Goal: Task Accomplishment & Management: Use online tool/utility

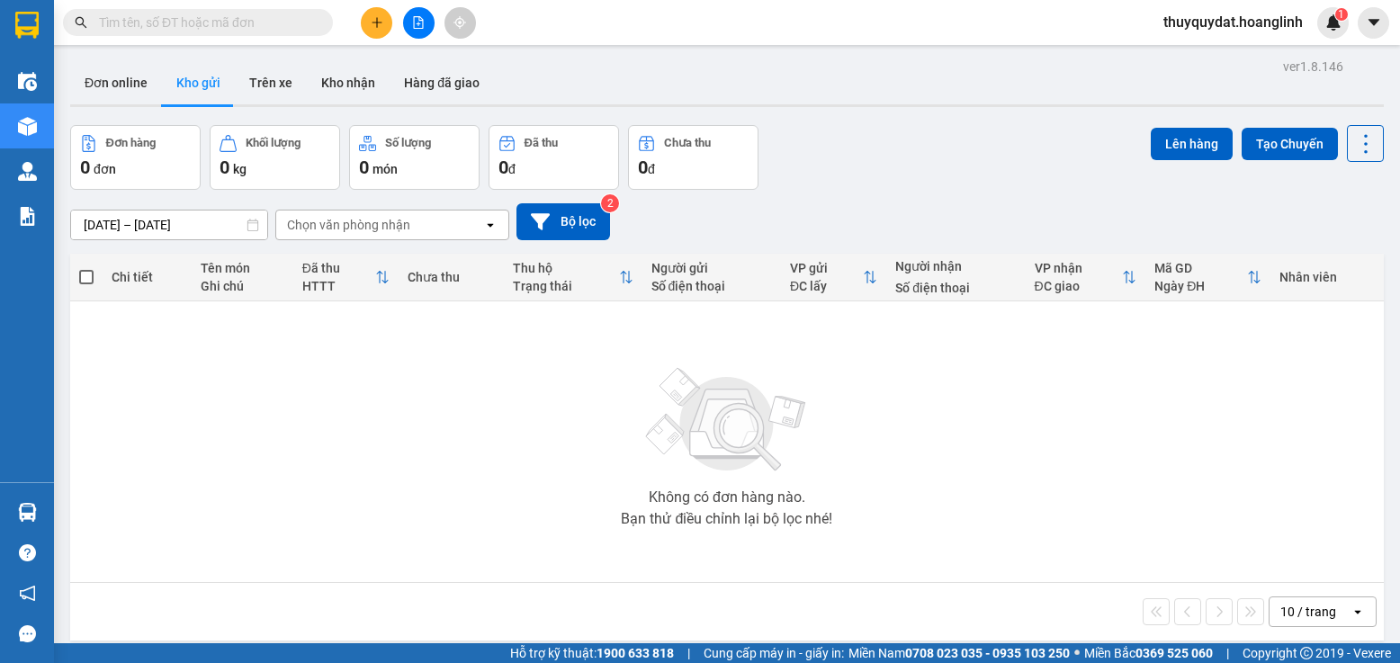
click at [420, 25] on icon "file-add" at bounding box center [418, 22] width 13 height 13
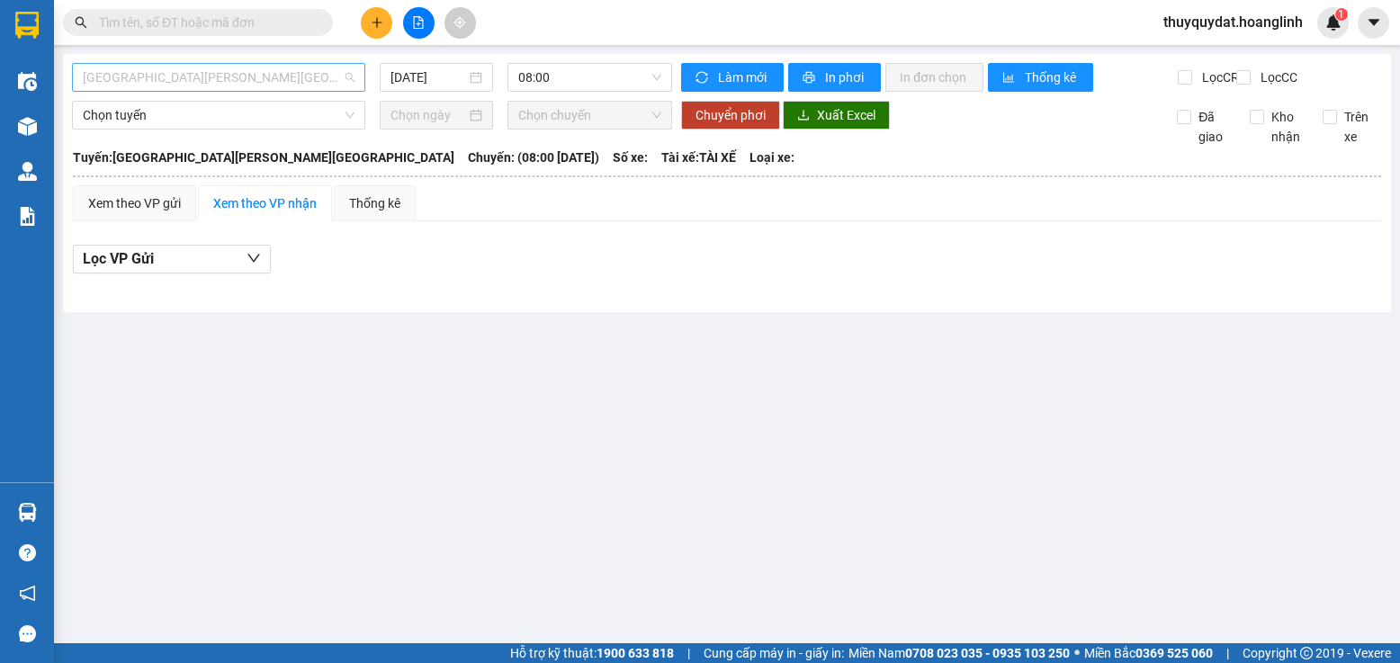
click at [280, 72] on span "[GEOGRAPHIC_DATA][PERSON_NAME][GEOGRAPHIC_DATA]" at bounding box center [219, 77] width 272 height 27
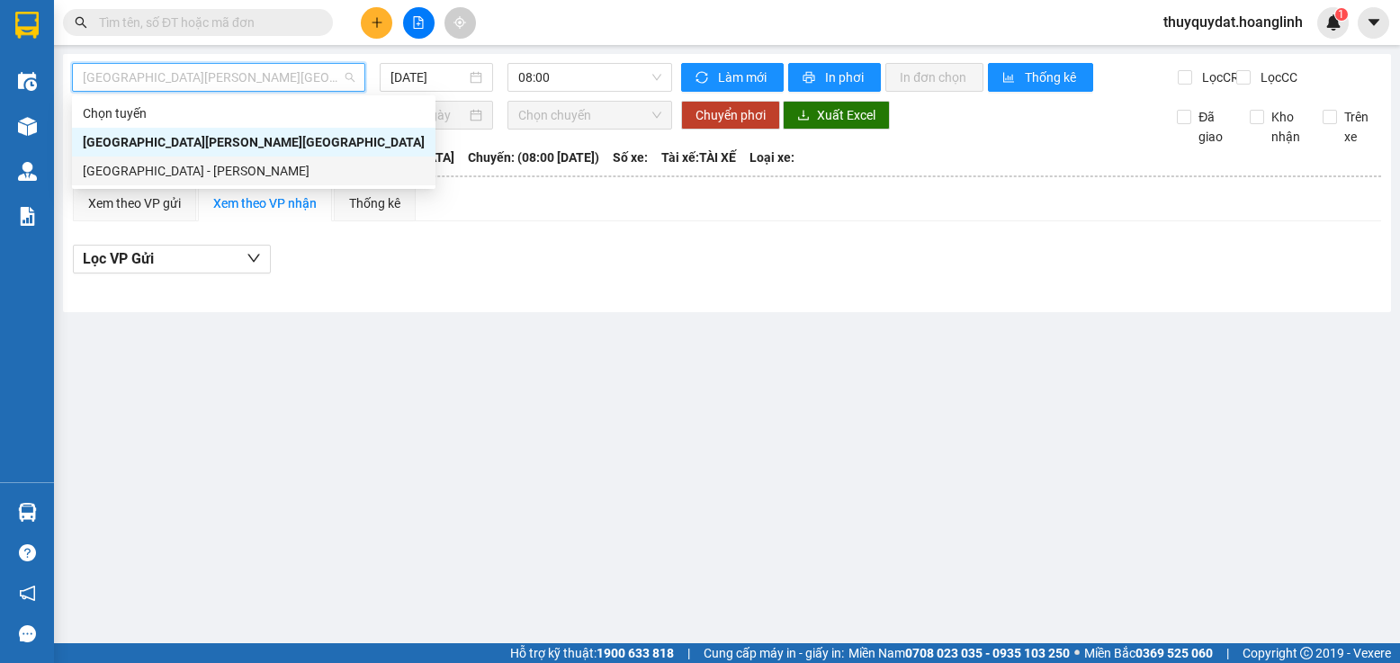
click at [231, 164] on div "[GEOGRAPHIC_DATA] - [PERSON_NAME]" at bounding box center [254, 171] width 342 height 20
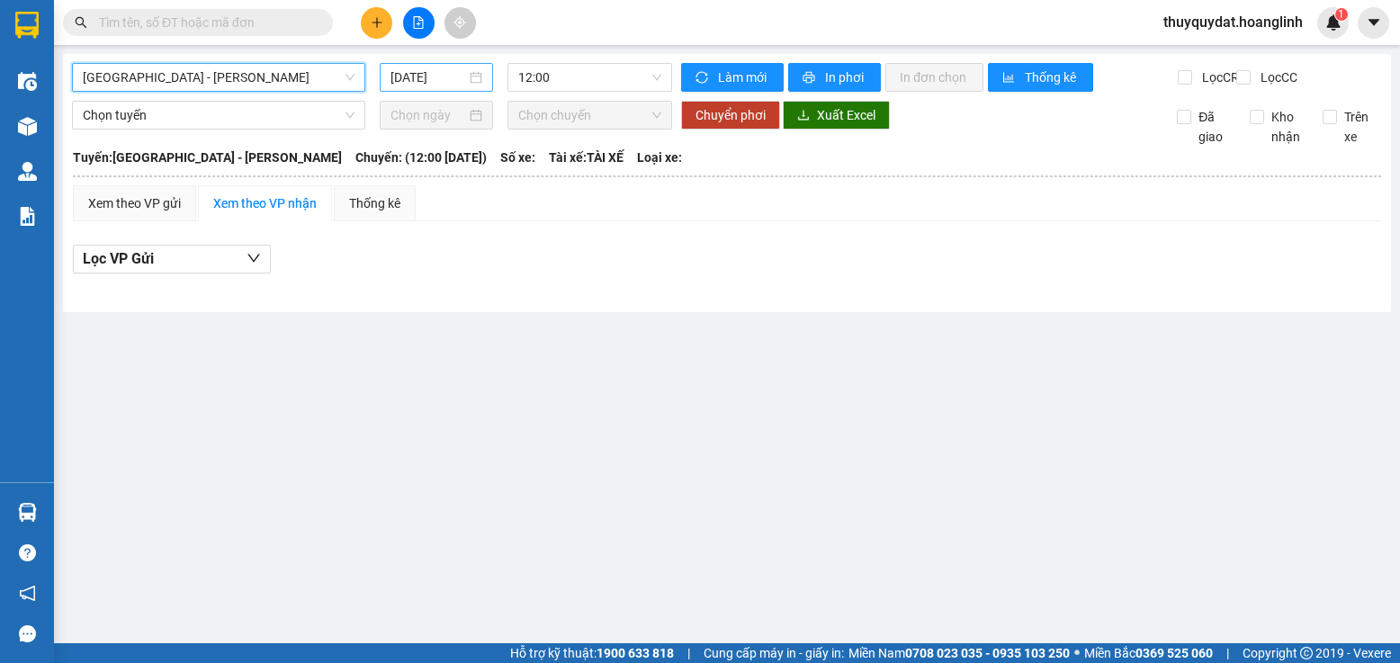
click at [440, 79] on input "[DATE]" at bounding box center [429, 77] width 76 height 20
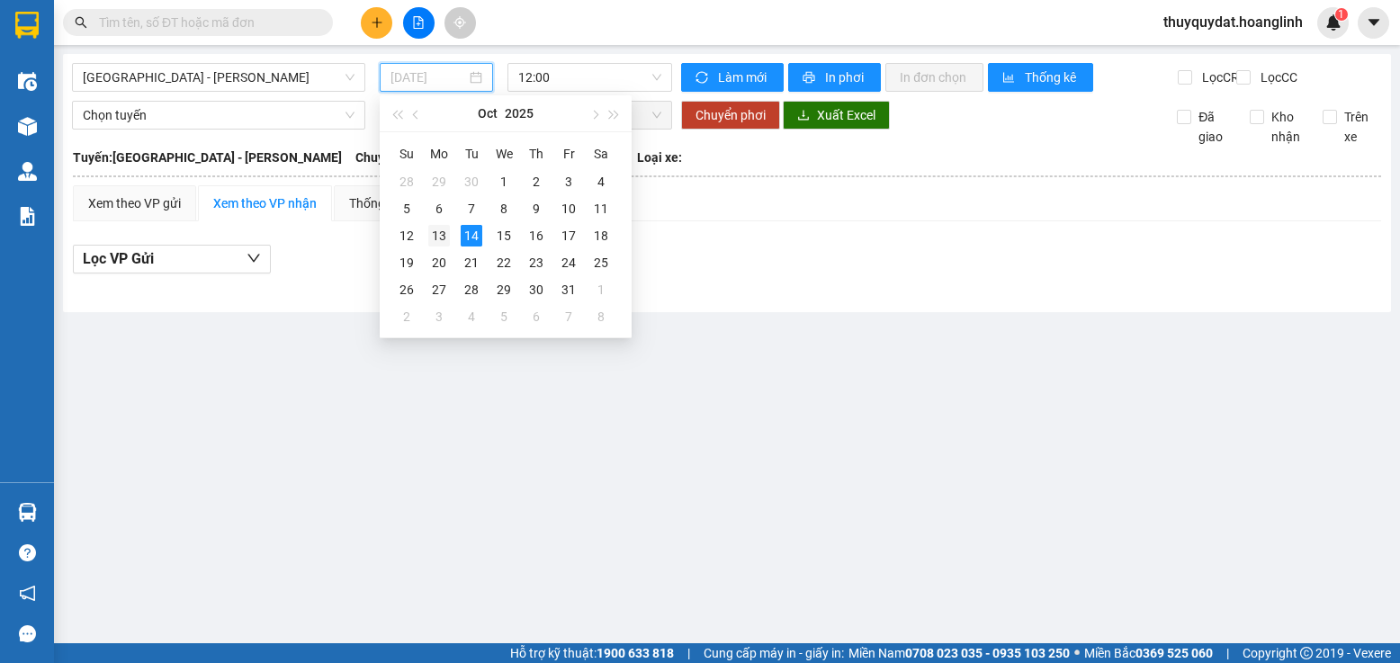
click at [442, 231] on div "13" at bounding box center [439, 236] width 22 height 22
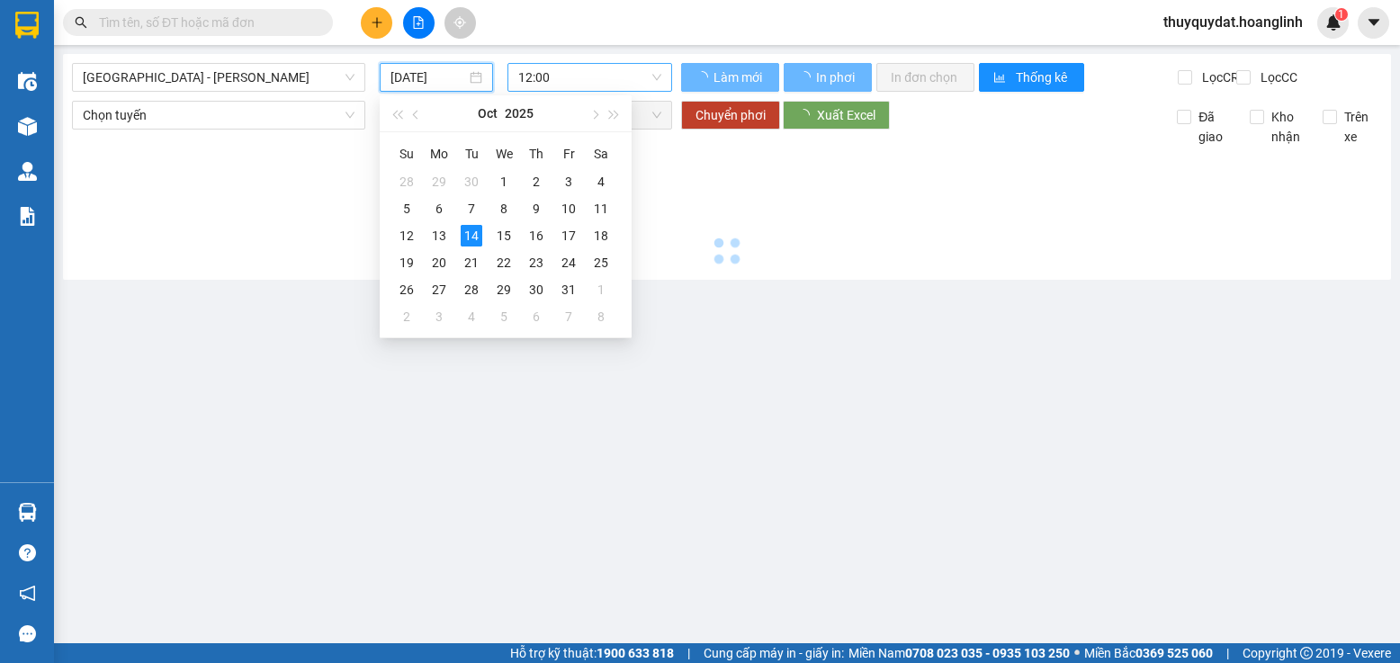
type input "[DATE]"
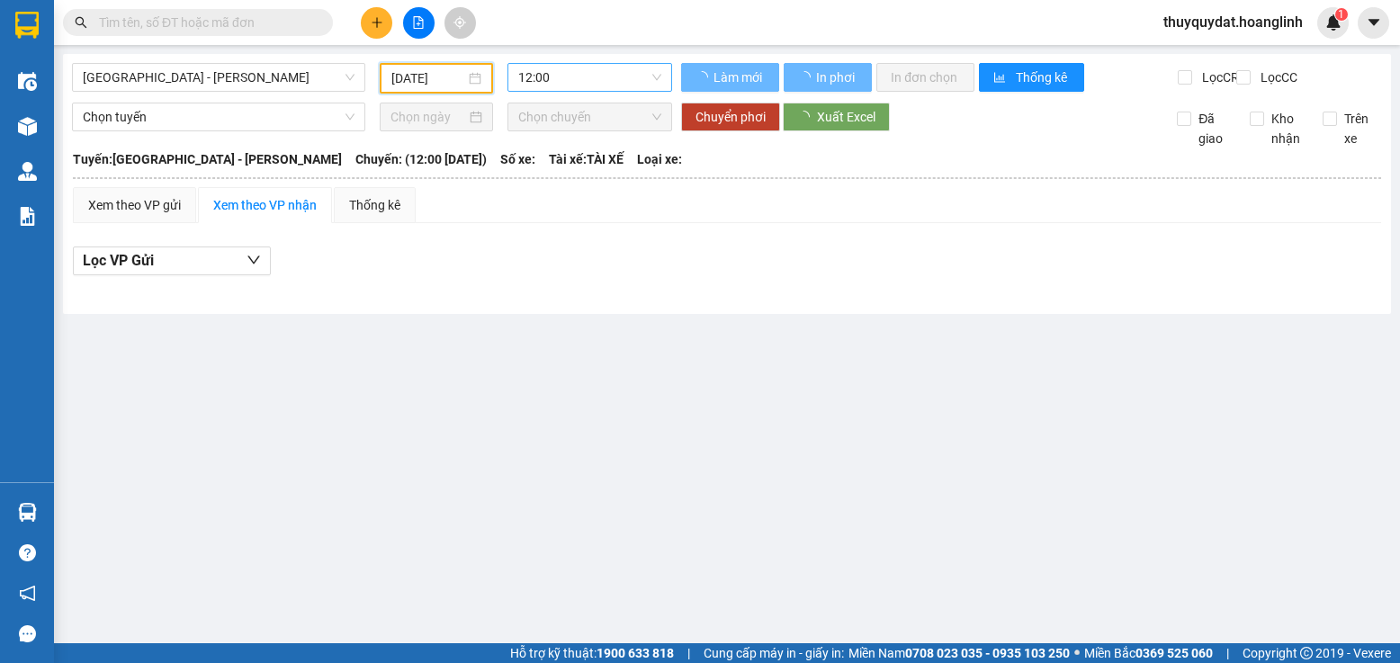
click at [558, 77] on span "12:00" at bounding box center [589, 77] width 143 height 27
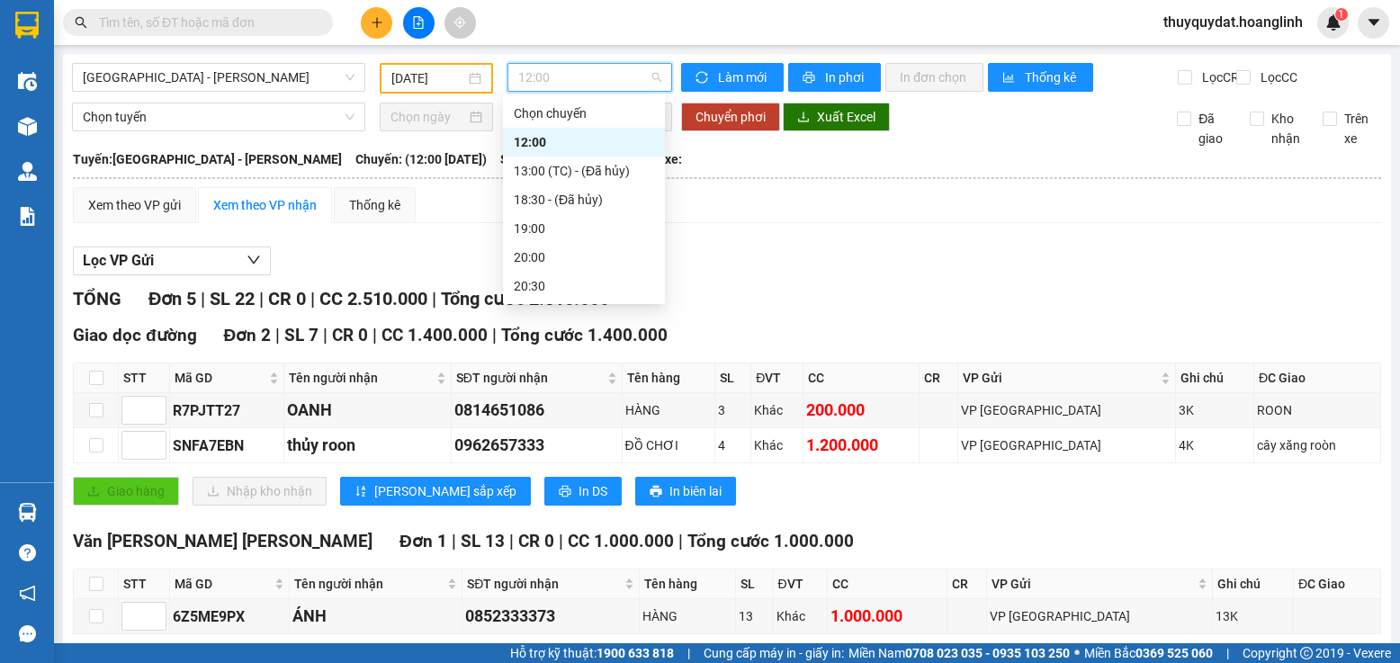
click at [567, 76] on span "12:00" at bounding box center [589, 77] width 143 height 27
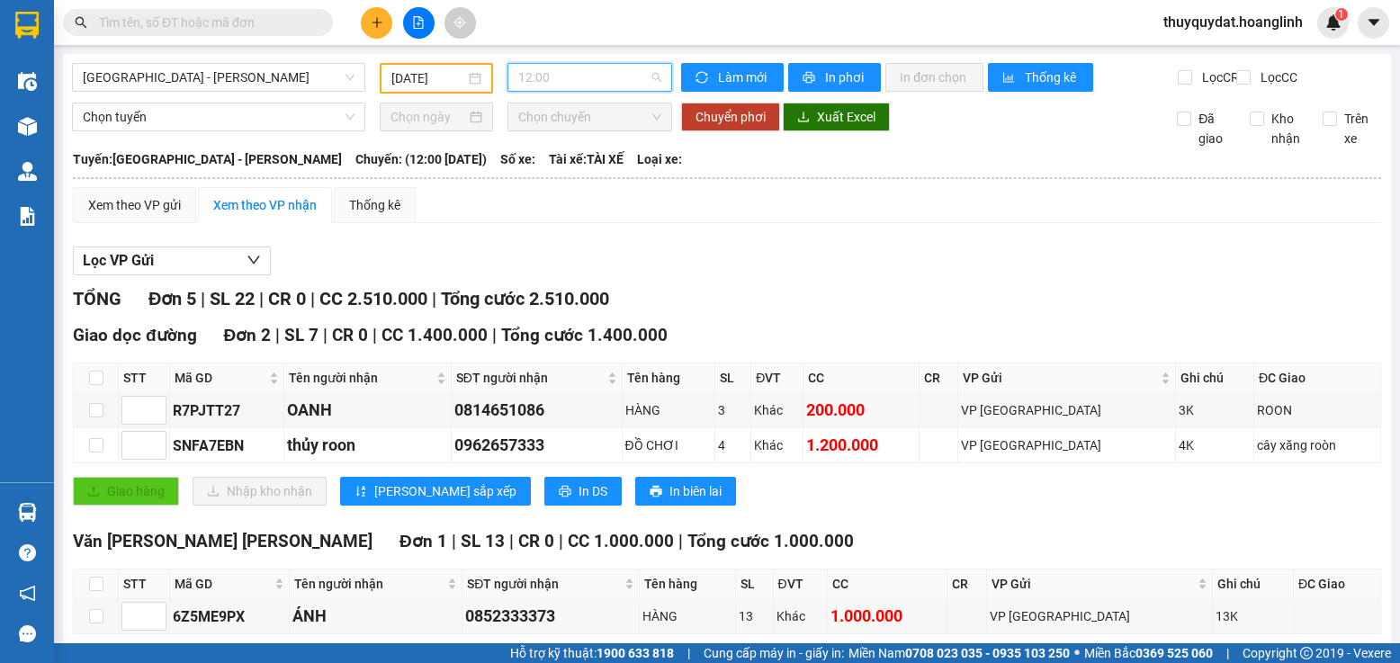
click at [563, 80] on span "12:00" at bounding box center [589, 77] width 143 height 27
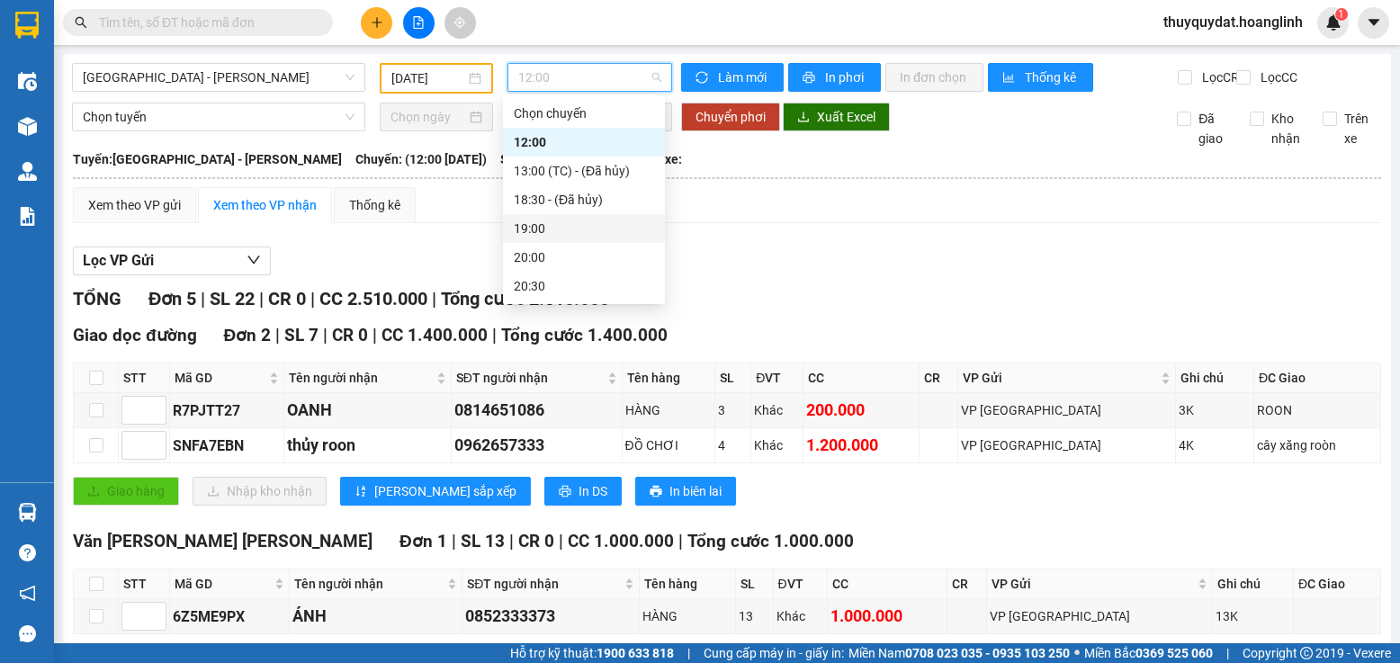
click at [530, 224] on div "19:00" at bounding box center [584, 229] width 140 height 20
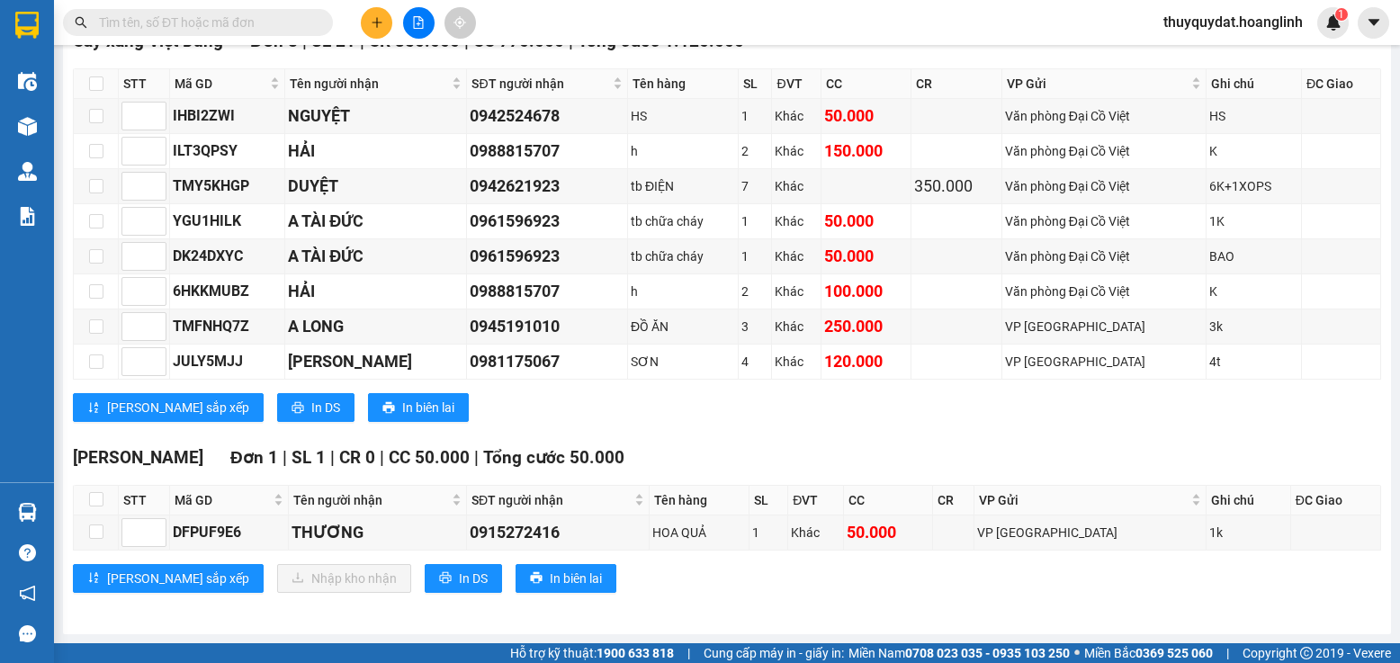
scroll to position [1705, 0]
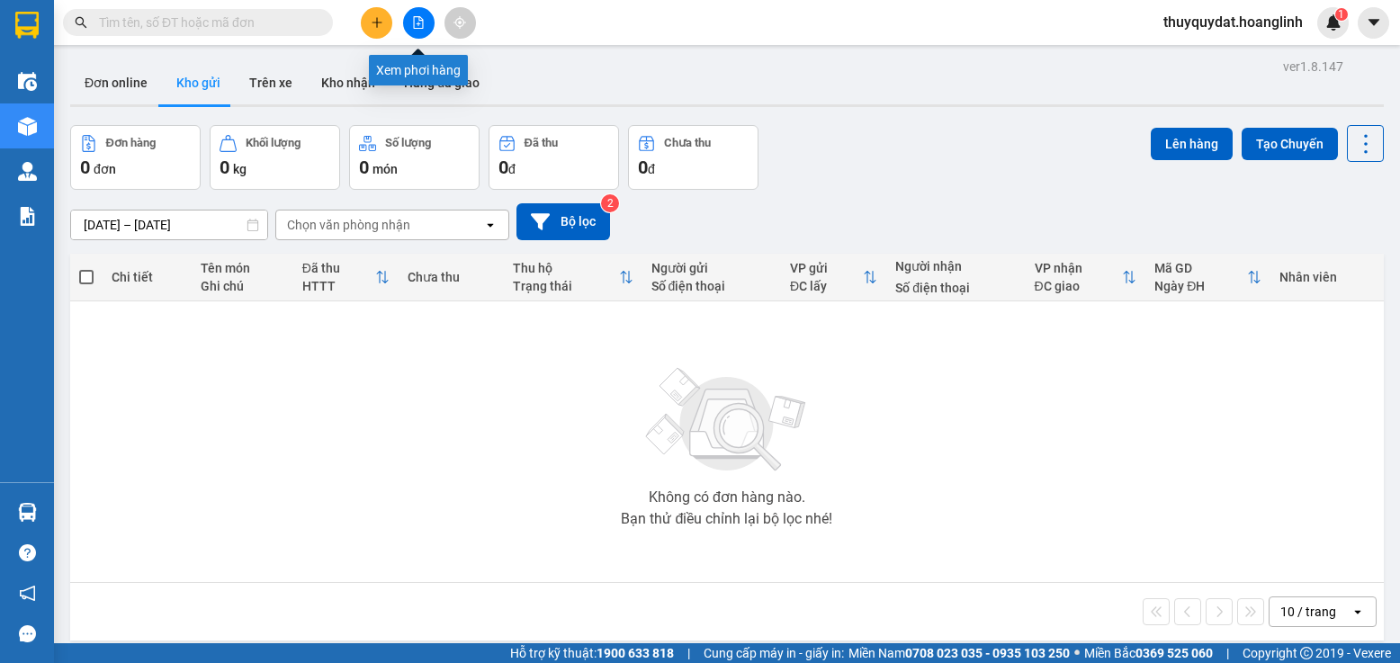
click at [420, 25] on icon "file-add" at bounding box center [418, 22] width 13 height 13
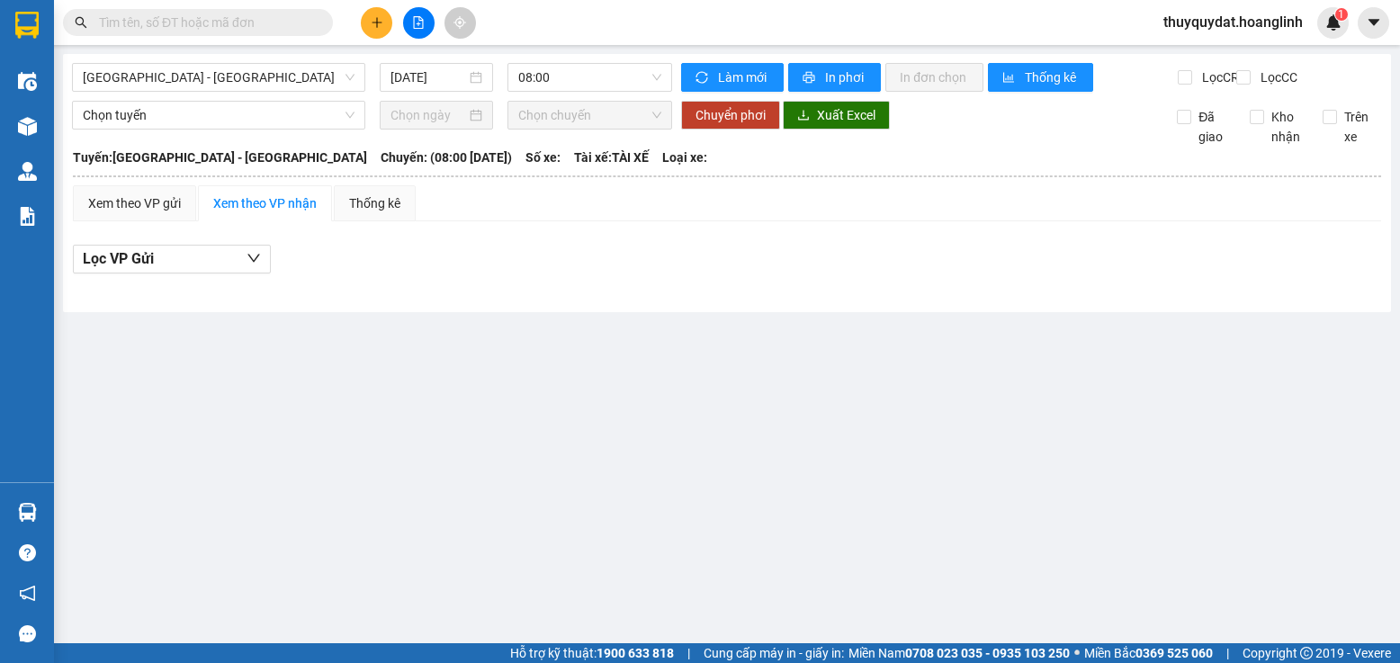
click at [274, 59] on div "[GEOGRAPHIC_DATA] - [GEOGRAPHIC_DATA] [DATE] 08:00 Làm mới In phơi In đơn chọn …" at bounding box center [727, 183] width 1328 height 258
click at [276, 77] on span "[GEOGRAPHIC_DATA] - [GEOGRAPHIC_DATA]" at bounding box center [219, 77] width 272 height 27
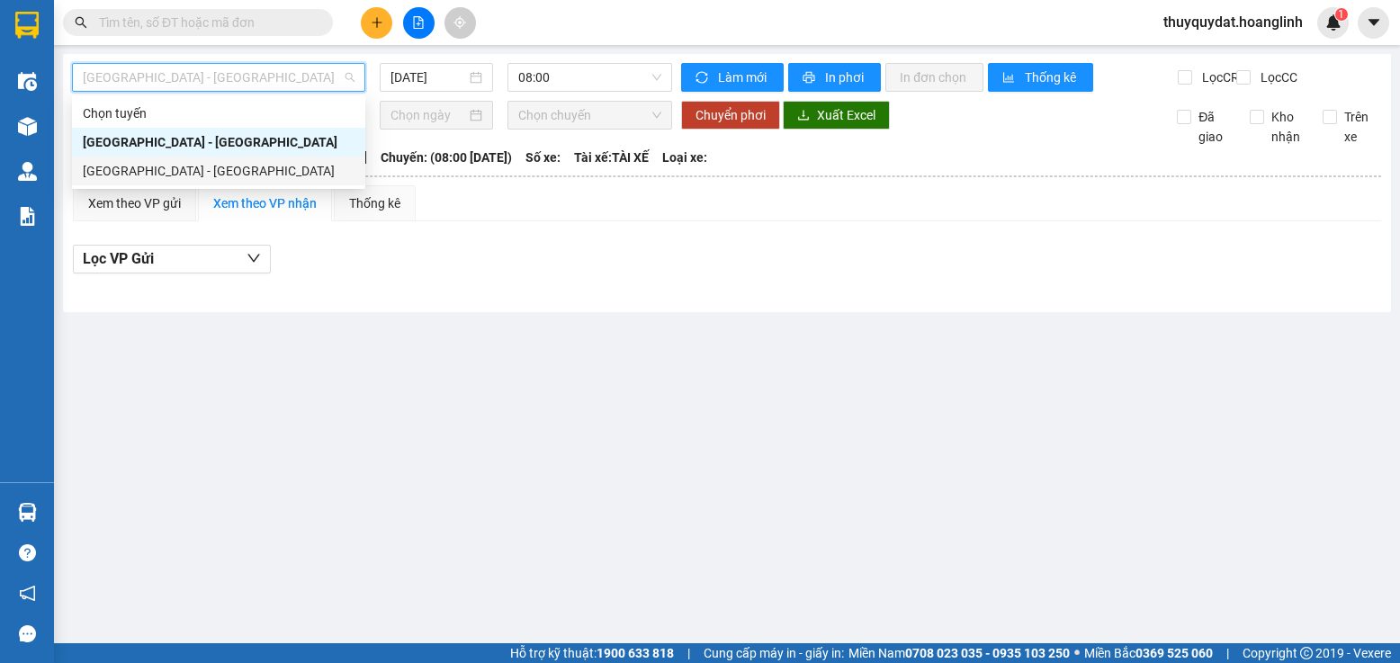
drag, startPoint x: 227, startPoint y: 164, endPoint x: 364, endPoint y: 100, distance: 151.0
click at [227, 165] on div "[GEOGRAPHIC_DATA] - [GEOGRAPHIC_DATA]" at bounding box center [219, 171] width 272 height 20
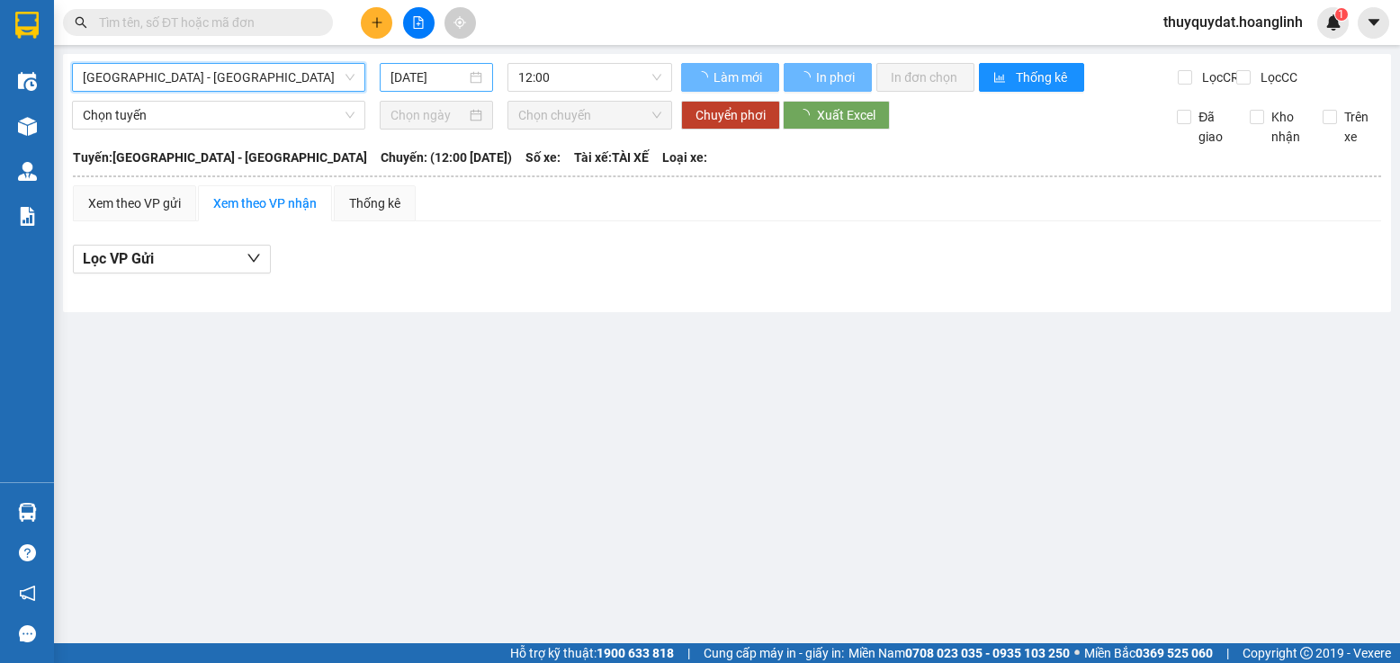
click at [418, 72] on input "[DATE]" at bounding box center [429, 77] width 76 height 20
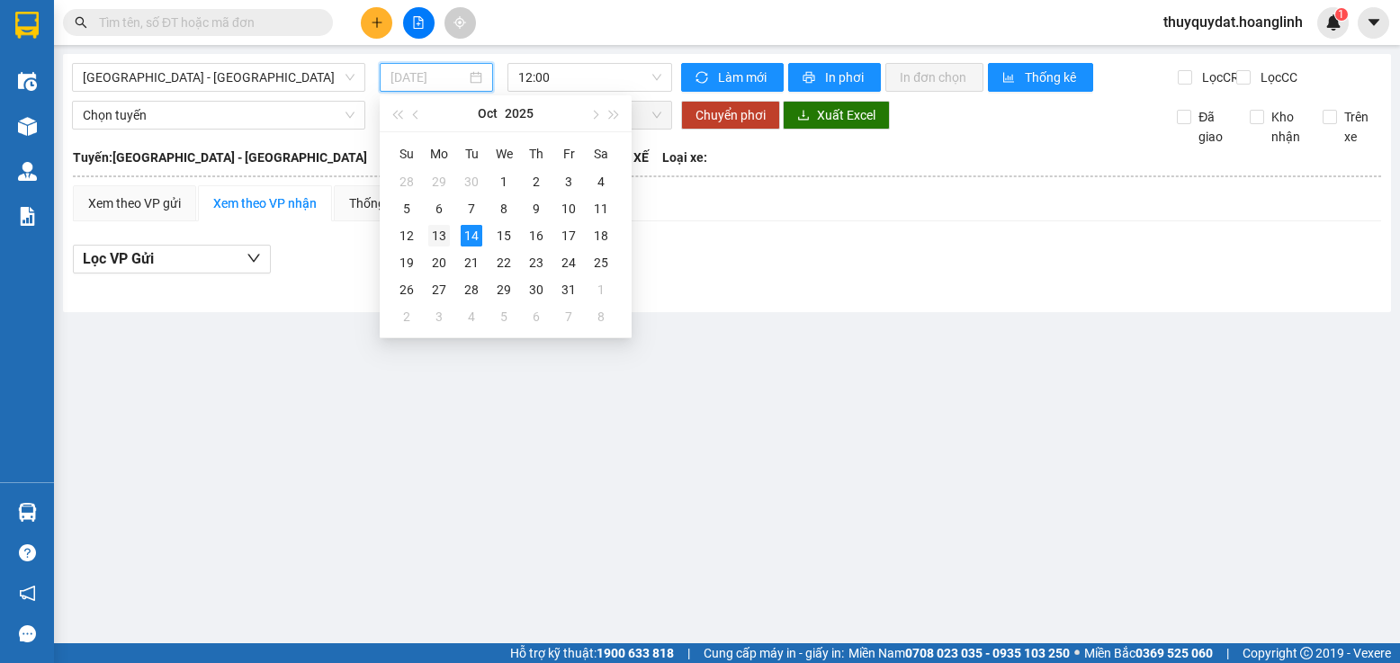
click at [445, 232] on div "13" at bounding box center [439, 236] width 22 height 22
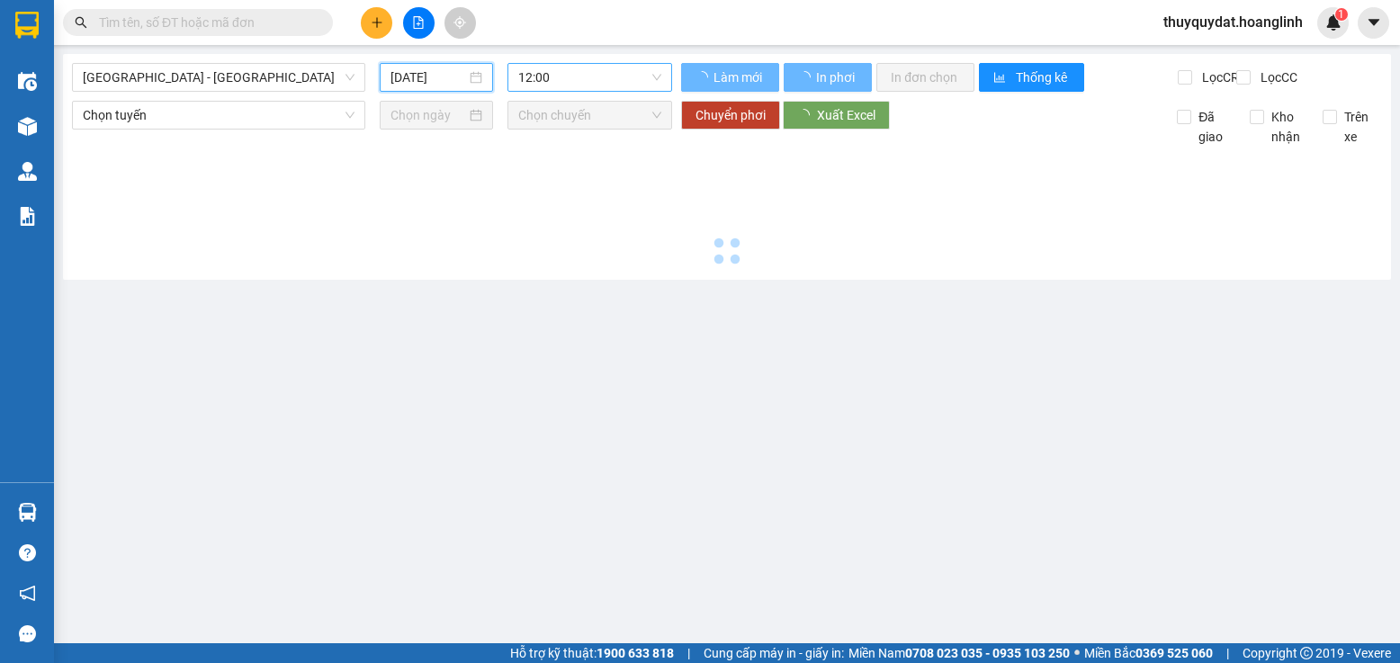
type input "[DATE]"
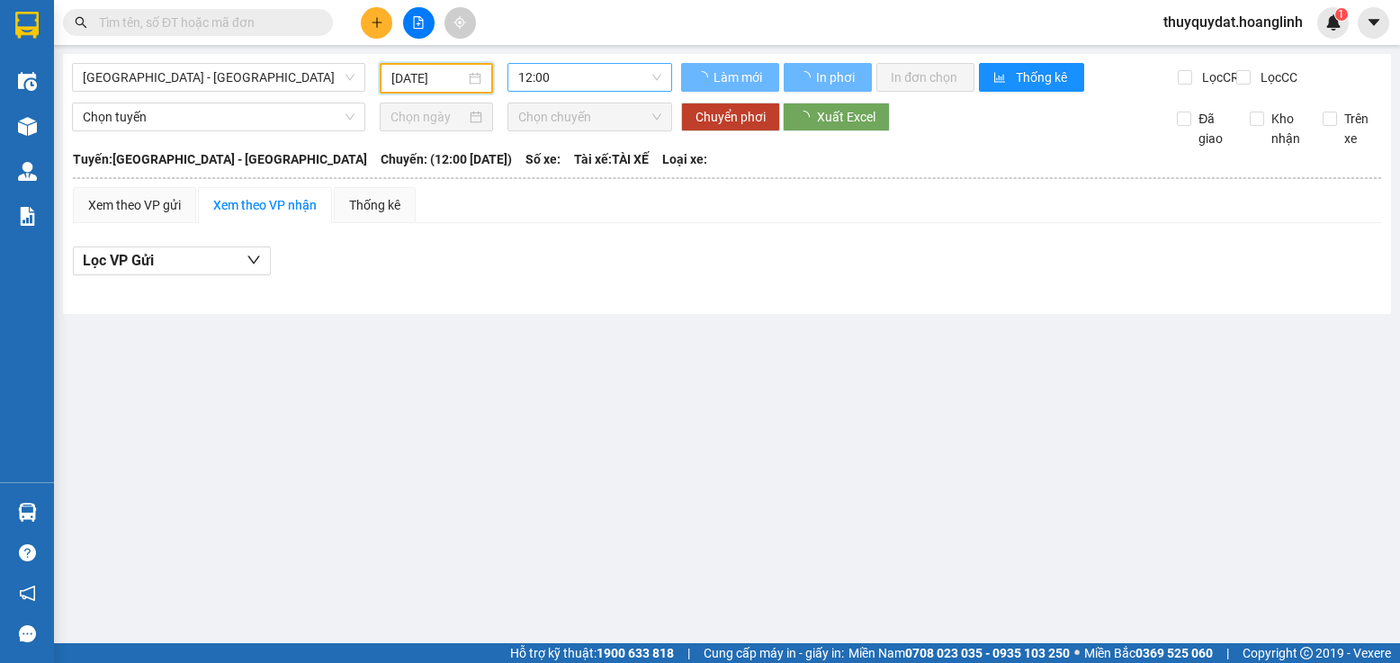
click at [583, 78] on span "12:00" at bounding box center [589, 77] width 143 height 27
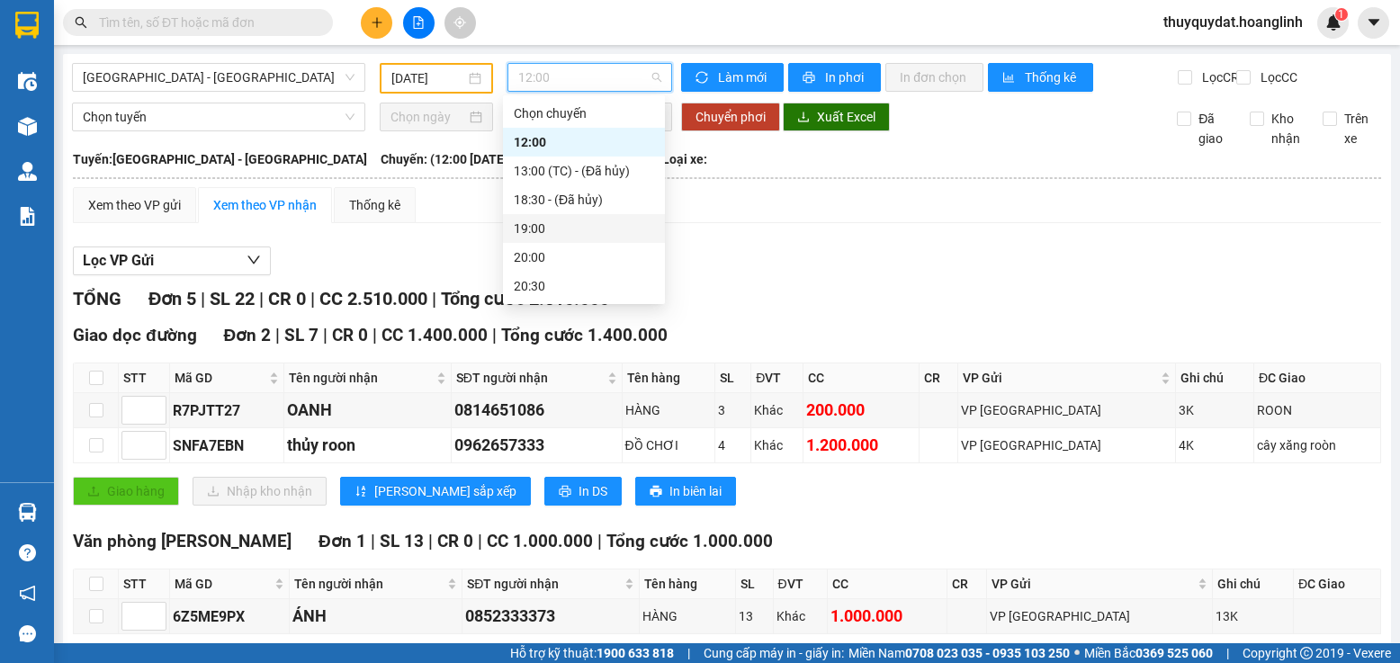
click at [547, 223] on div "19:00" at bounding box center [584, 229] width 140 height 20
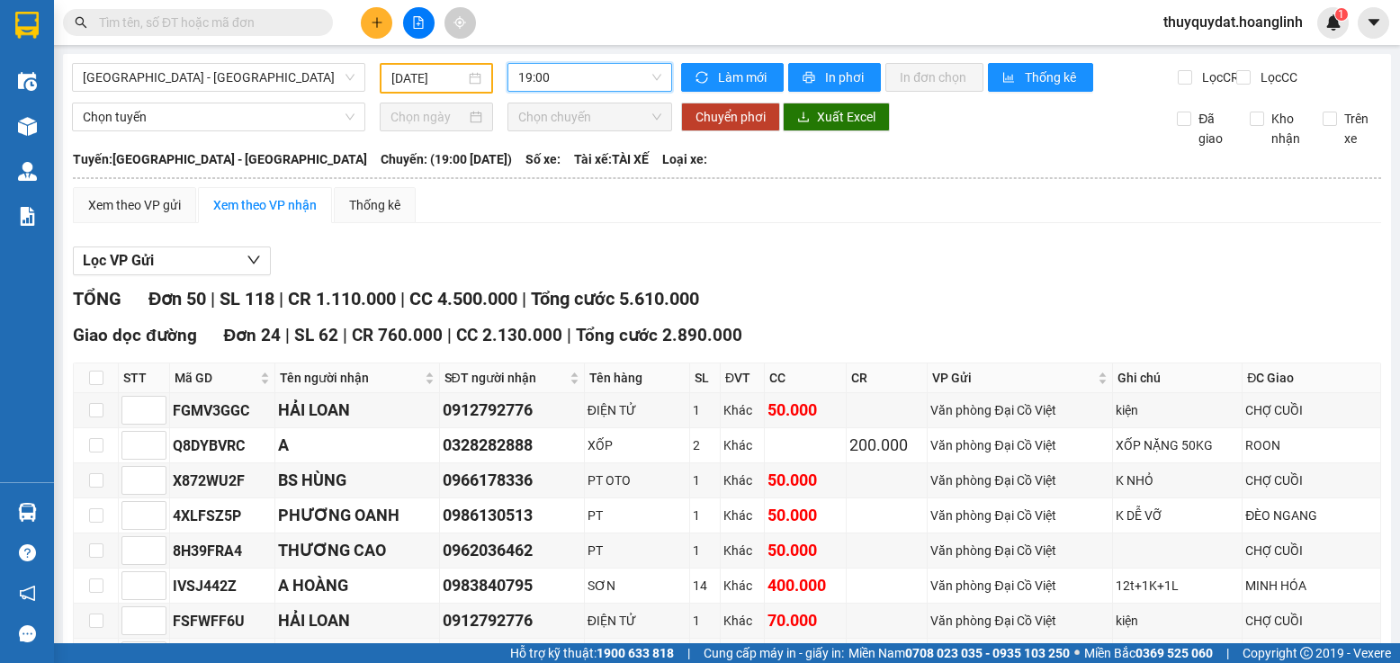
scroll to position [270, 0]
